Goal: Communication & Community: Answer question/provide support

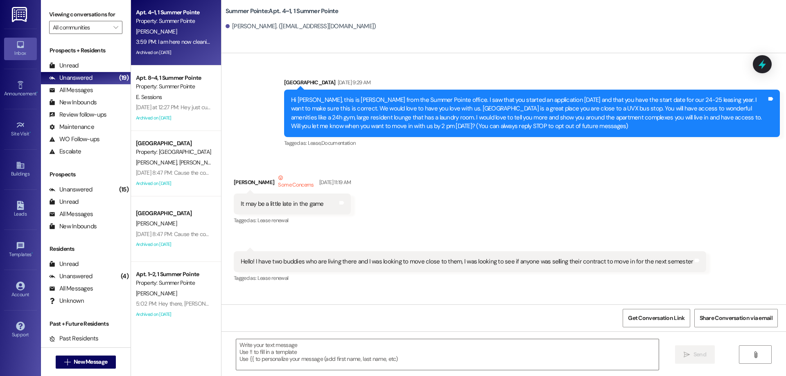
scroll to position [6191, 0]
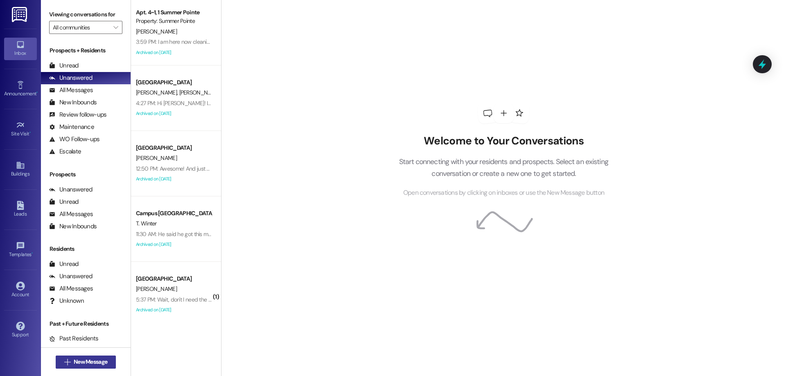
click at [59, 356] on button " New Message" at bounding box center [86, 362] width 61 height 13
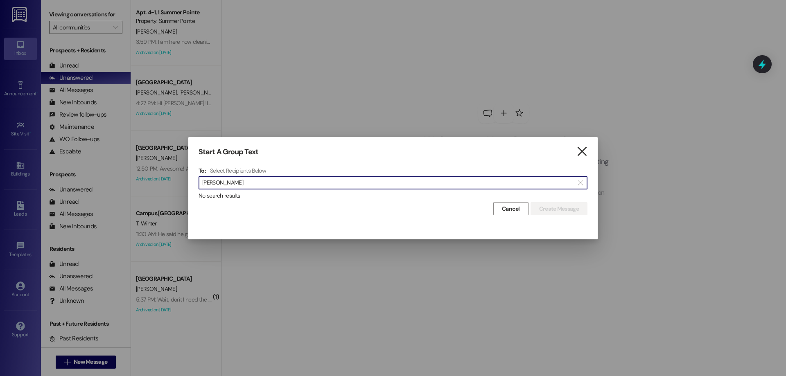
type input "[PERSON_NAME]"
click at [584, 149] on icon "" at bounding box center [582, 151] width 11 height 9
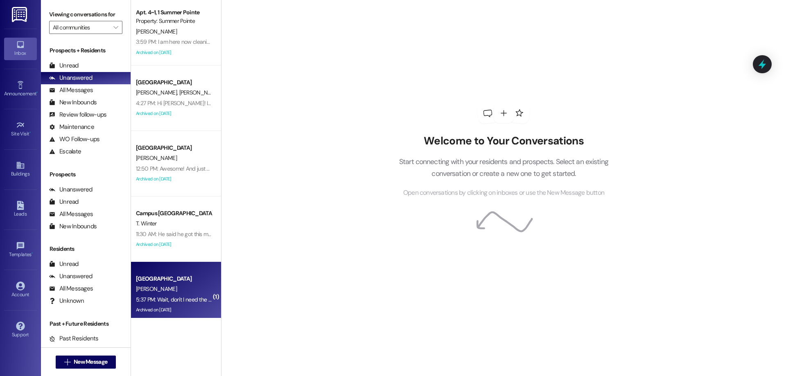
click at [178, 285] on div "[PERSON_NAME]" at bounding box center [173, 289] width 77 height 10
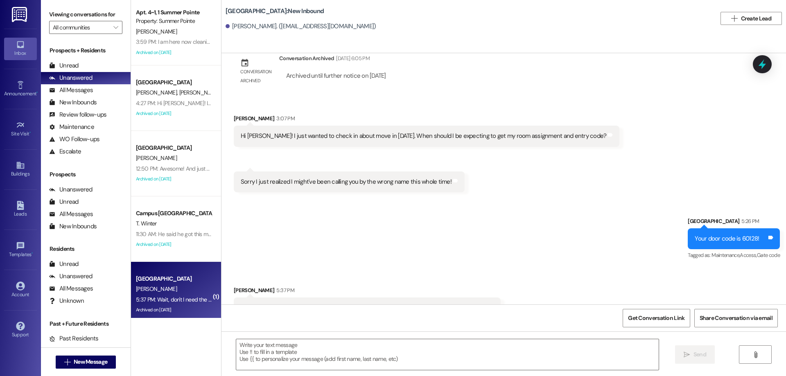
scroll to position [1138, 0]
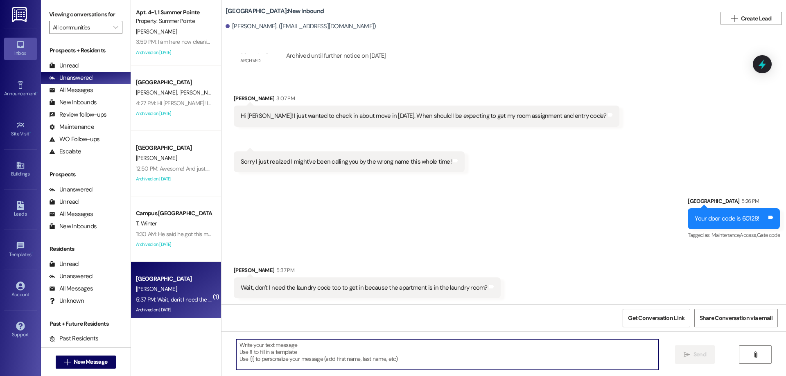
click at [337, 343] on textarea at bounding box center [447, 354] width 423 height 31
click at [328, 355] on textarea at bounding box center [447, 354] width 423 height 31
type textarea "yes of course! Try the code 5689"
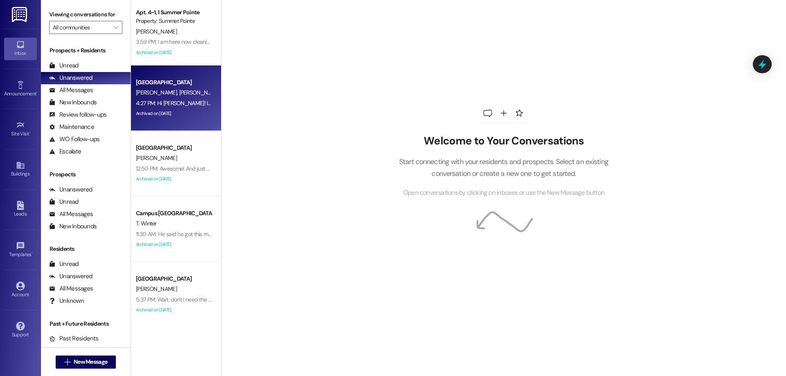
click at [181, 104] on div "4:27 PM: Hi [PERSON_NAME]! I just wanted to check in about move in [DATE]. When…" at bounding box center [314, 103] width 357 height 7
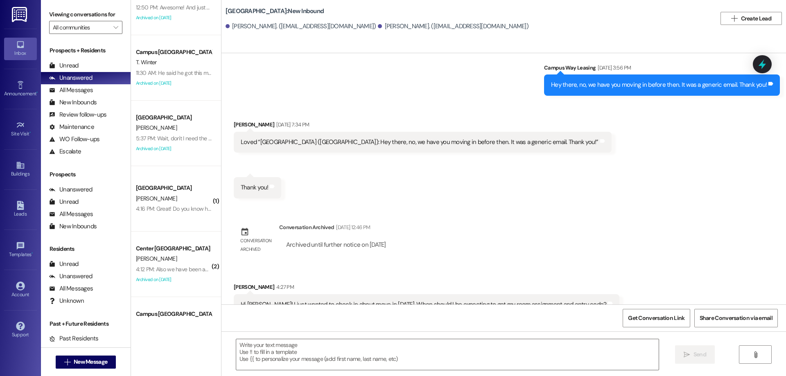
scroll to position [164, 0]
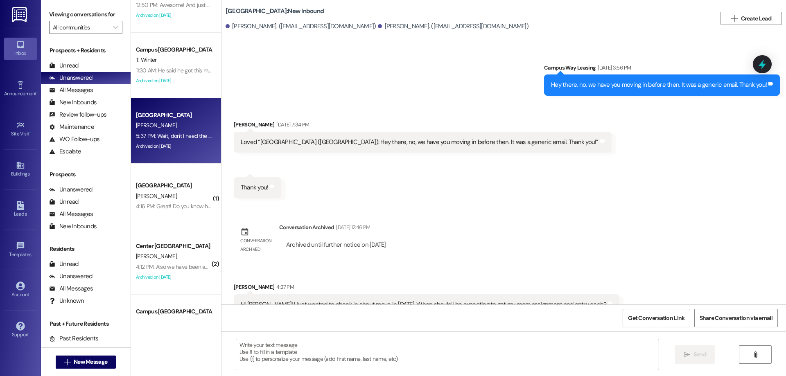
click at [170, 127] on div "[PERSON_NAME]" at bounding box center [173, 125] width 77 height 10
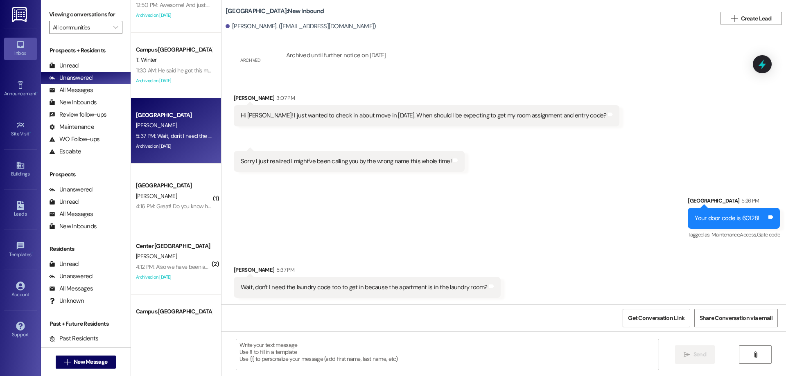
scroll to position [1138, 0]
